Goal: Task Accomplishment & Management: Manage account settings

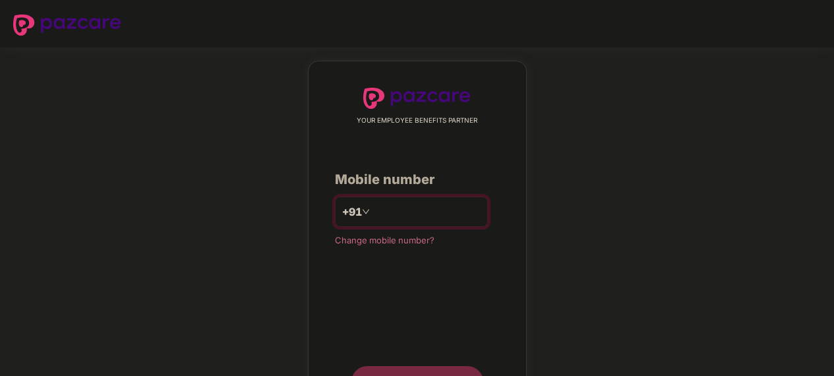
click at [455, 208] on input "number" at bounding box center [426, 211] width 108 height 21
type input "**********"
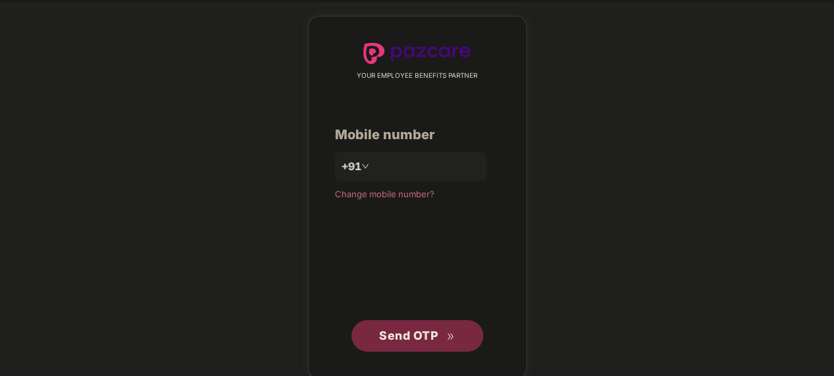
scroll to position [59, 0]
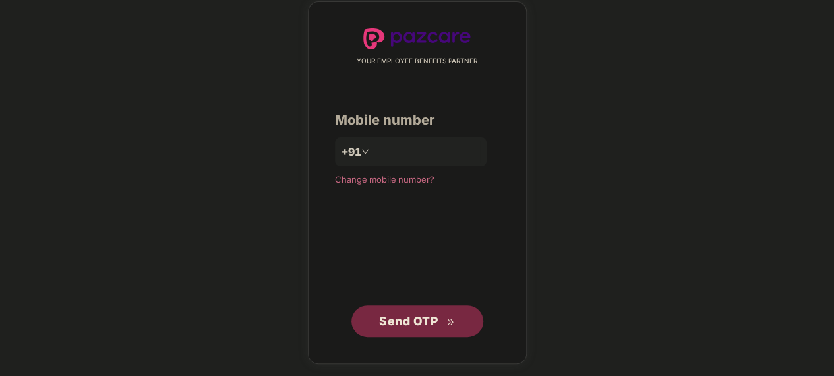
click at [438, 325] on span "Send OTP" at bounding box center [417, 321] width 76 height 18
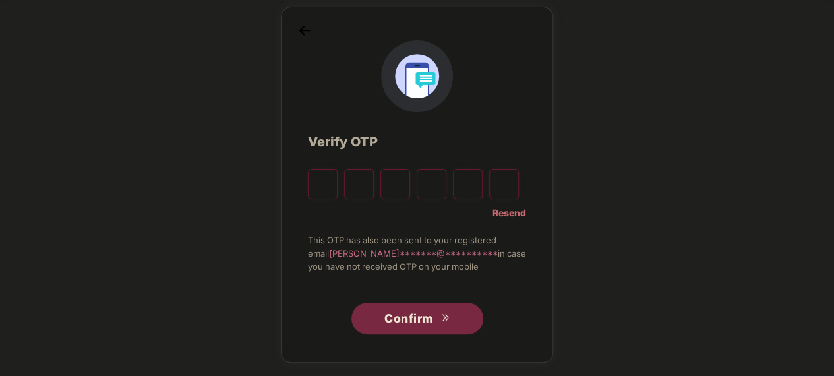
type input "*"
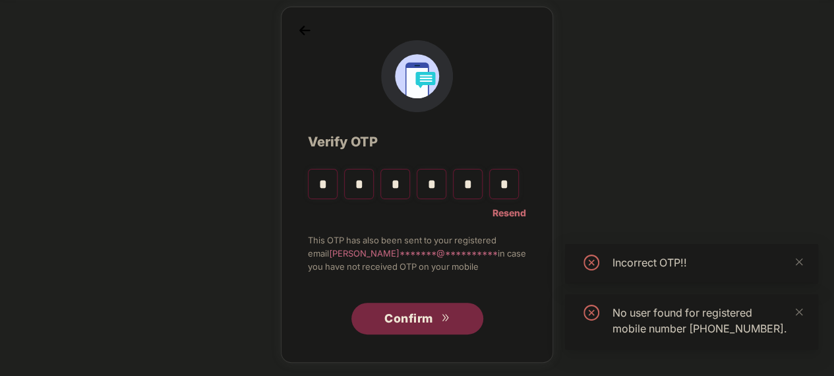
type input "*"
click at [411, 325] on span "Confirm" at bounding box center [408, 318] width 49 height 18
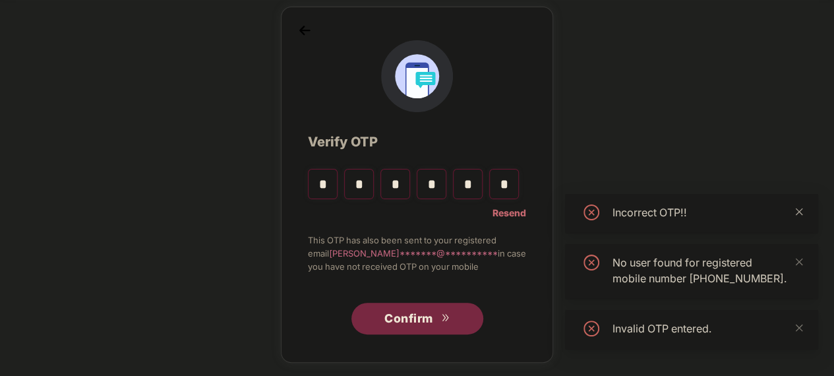
click at [796, 208] on icon "close" at bounding box center [798, 211] width 7 height 7
click at [803, 247] on div "No user found for registered mobile number [PHONE_NUMBER]." at bounding box center [691, 271] width 253 height 55
click at [794, 257] on icon "close" at bounding box center [798, 261] width 9 height 9
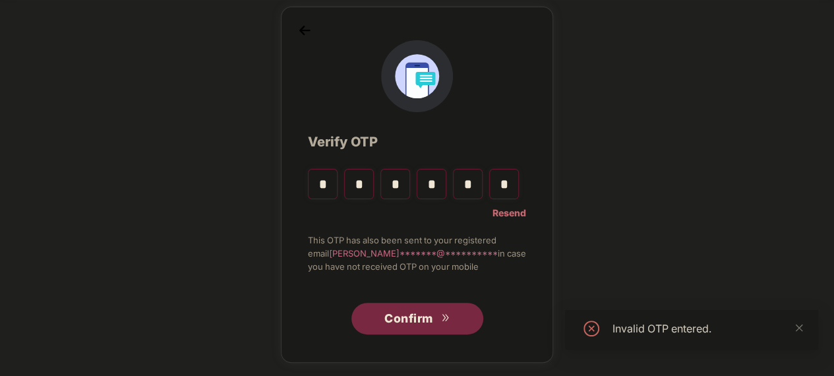
click at [792, 324] on div "Invalid OTP entered." at bounding box center [707, 328] width 190 height 16
click at [794, 328] on icon "close" at bounding box center [798, 327] width 9 height 9
click at [506, 186] on input "*" at bounding box center [504, 184] width 30 height 30
type input "*"
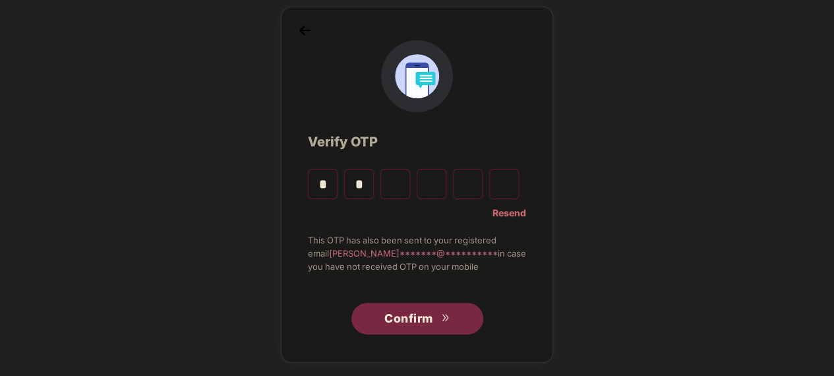
type input "*"
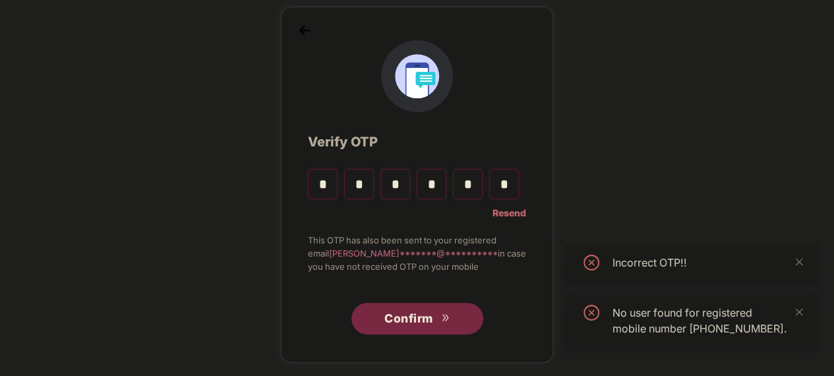
type input "*"
drag, startPoint x: 433, startPoint y: 294, endPoint x: 426, endPoint y: 308, distance: 16.2
click at [432, 295] on div "Confirm" at bounding box center [417, 313] width 218 height 41
click at [425, 313] on span "Confirm" at bounding box center [408, 318] width 49 height 18
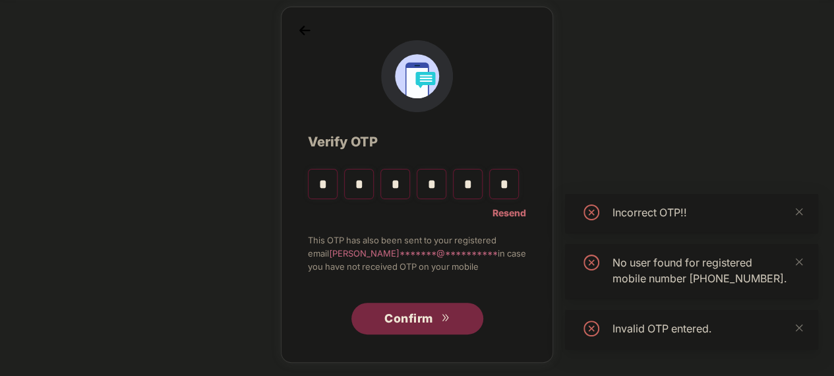
click at [327, 183] on input "*" at bounding box center [323, 184] width 30 height 30
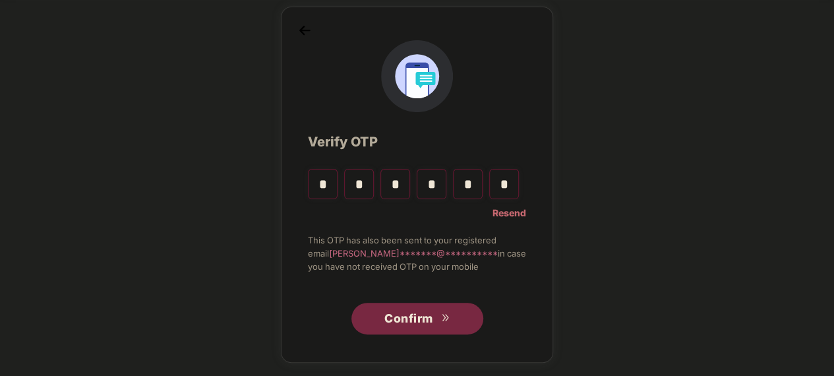
click at [409, 188] on input "*" at bounding box center [395, 184] width 30 height 30
type input "*"
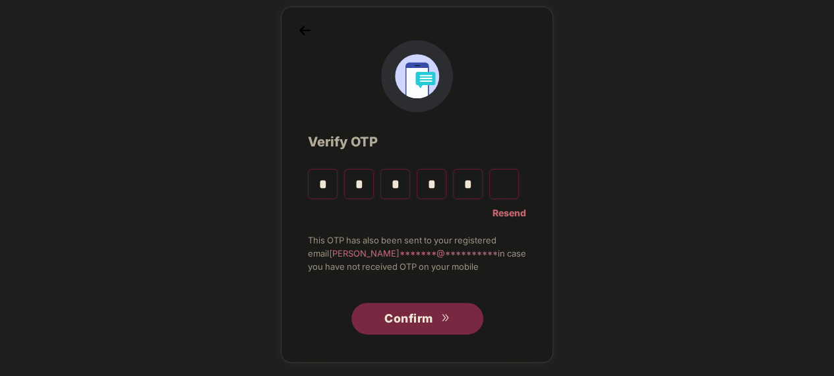
click at [486, 179] on div "* * * * *" at bounding box center [413, 179] width 211 height 40
click at [502, 179] on input "Digit 6" at bounding box center [504, 184] width 30 height 30
type input "*"
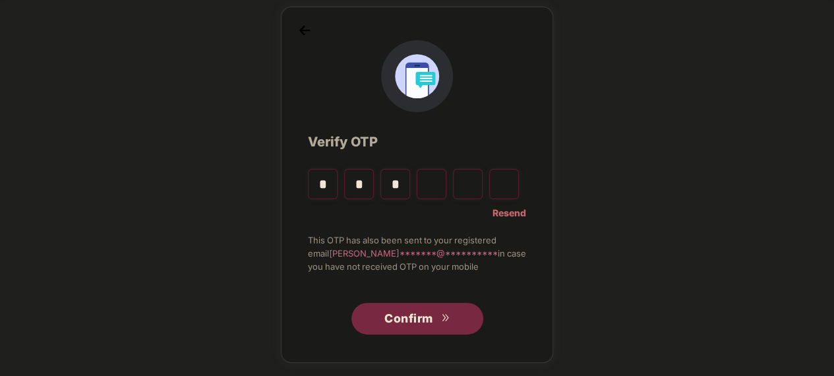
type input "*"
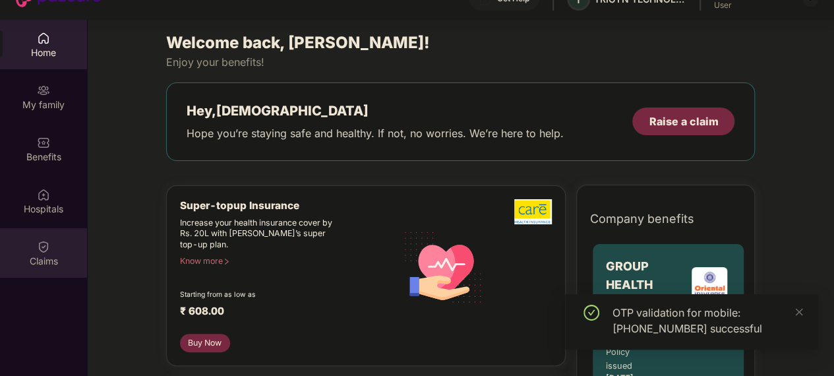
click at [50, 246] on div "Claims" at bounding box center [43, 252] width 87 height 49
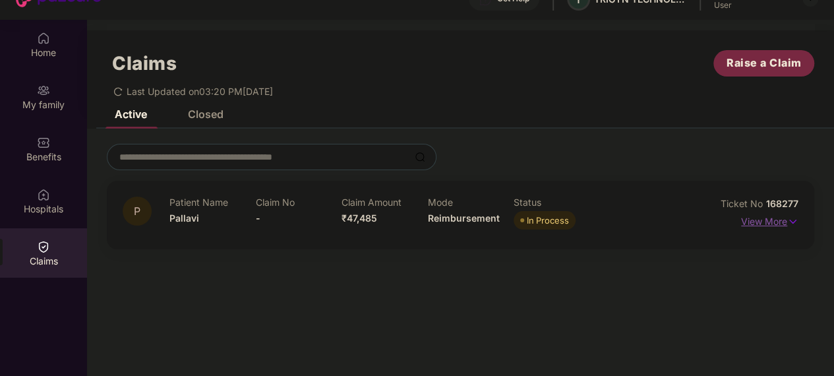
click at [787, 221] on img at bounding box center [792, 221] width 11 height 14
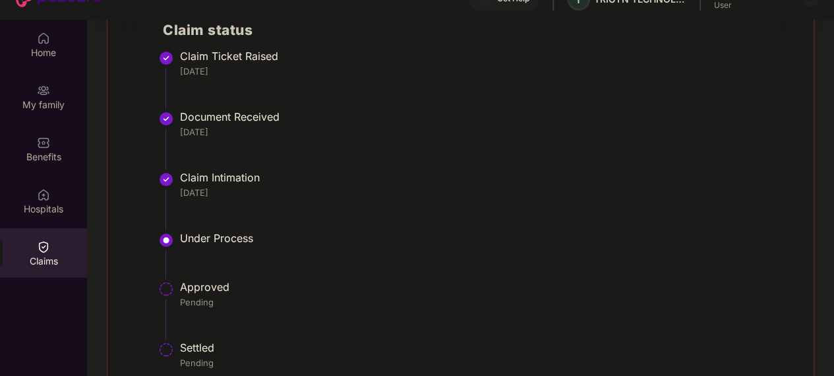
scroll to position [84, 0]
